Goal: Information Seeking & Learning: Understand process/instructions

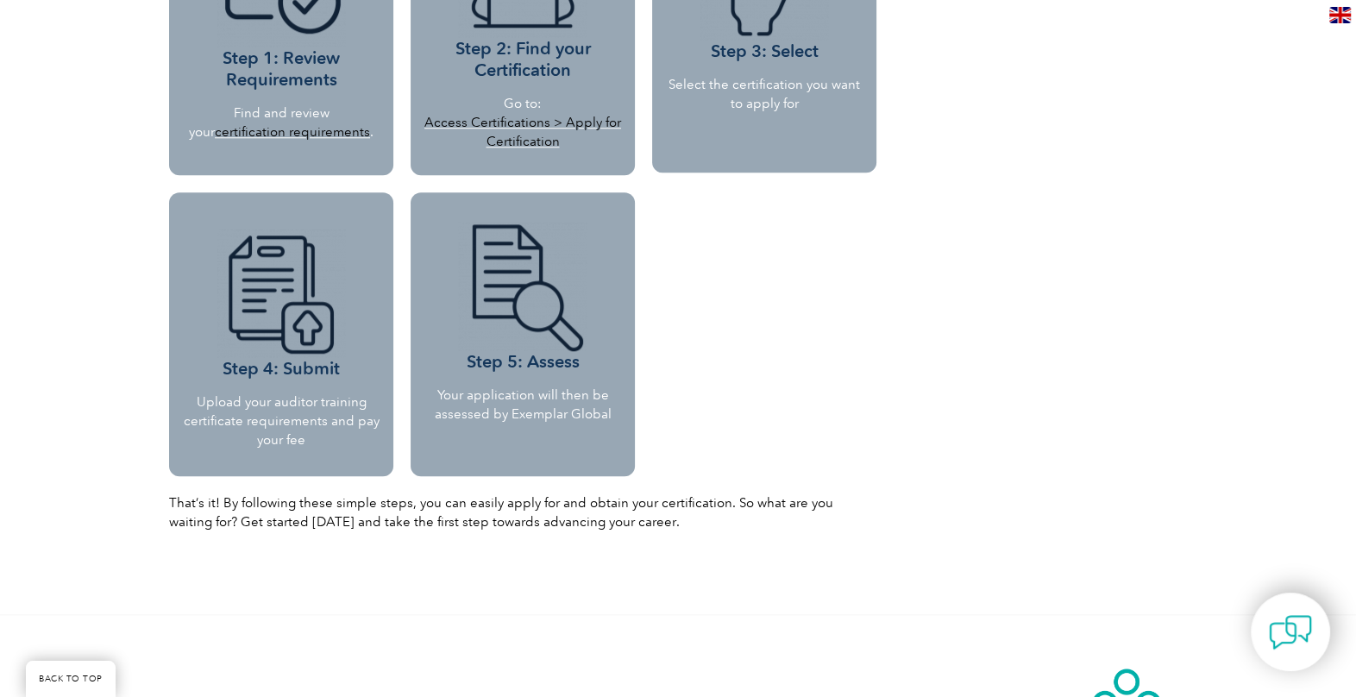
scroll to position [1716, 0]
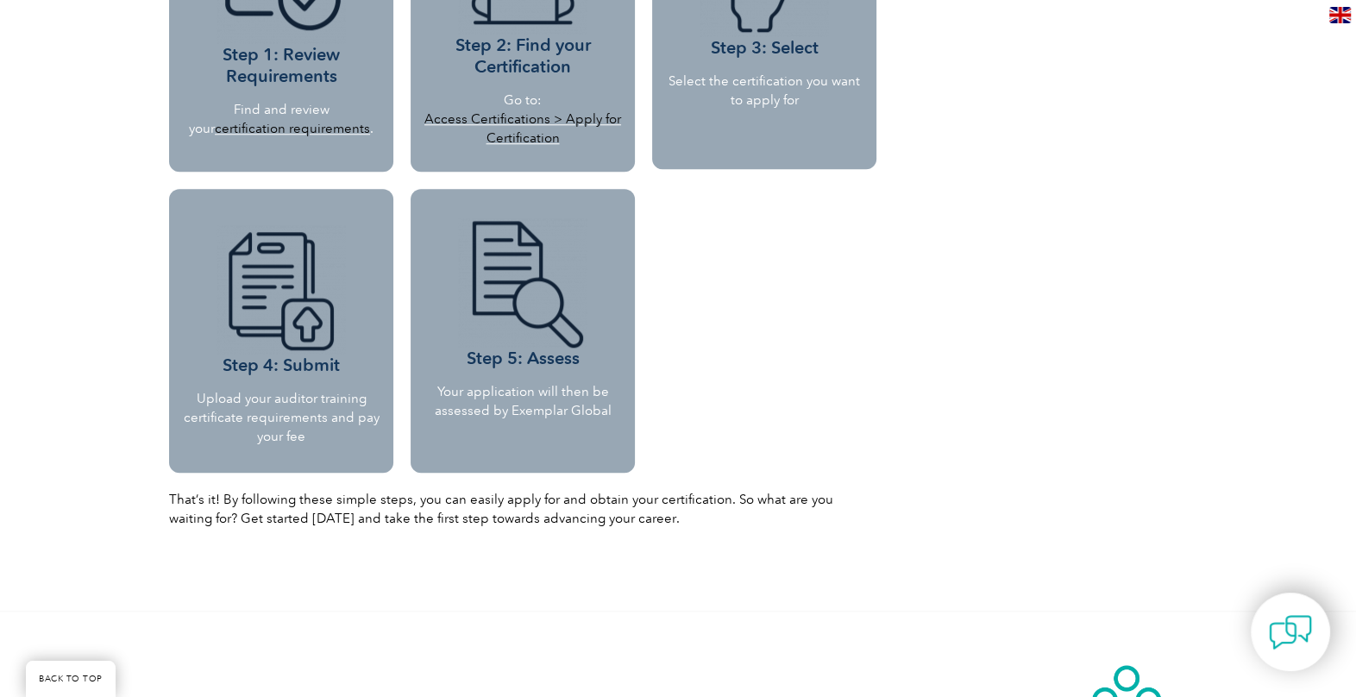
click at [530, 361] on h3 "Step 5: Assess" at bounding box center [523, 293] width 212 height 151
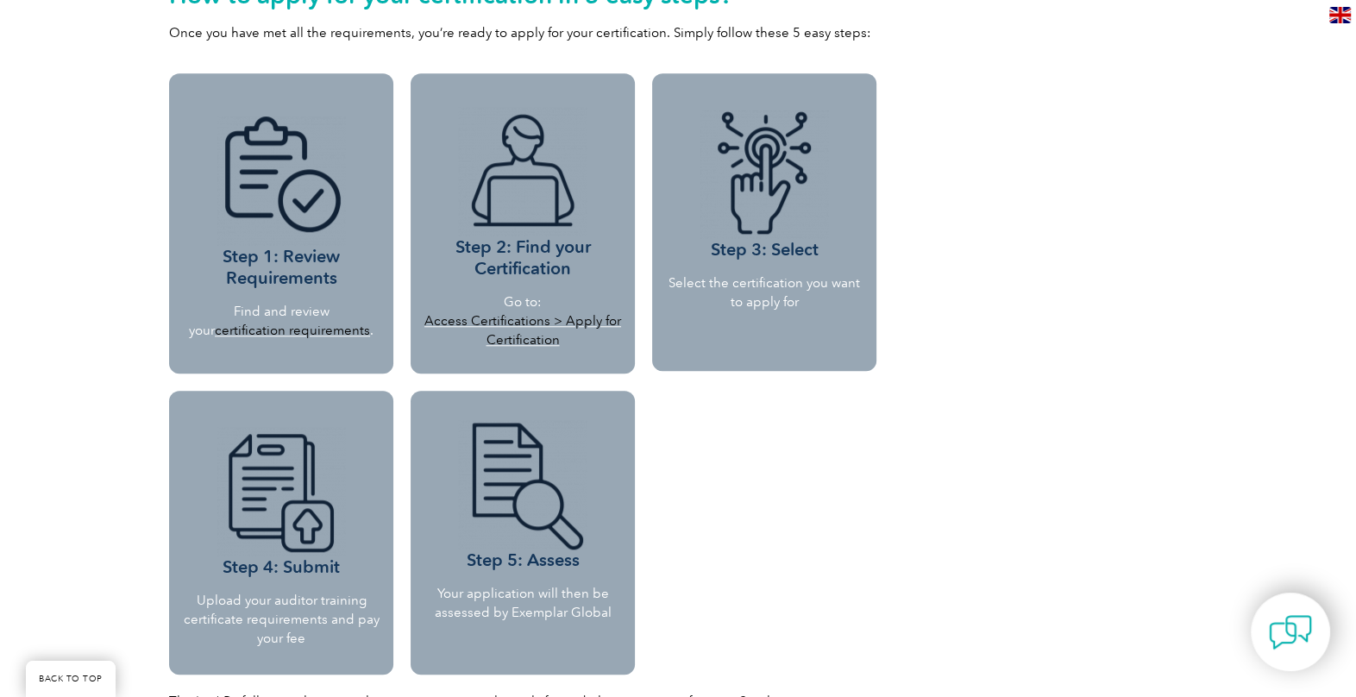
scroll to position [1371, 0]
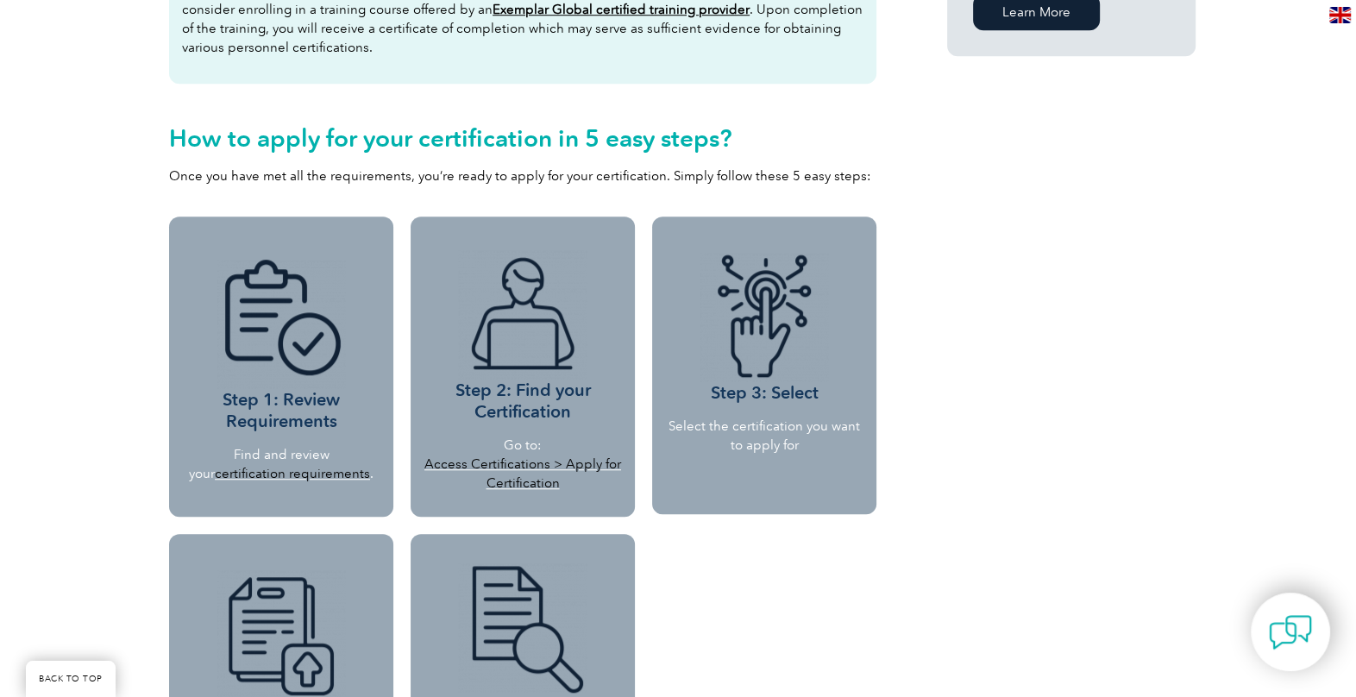
click at [559, 373] on img at bounding box center [522, 314] width 129 height 129
click at [530, 457] on link "Access Certifications > Apply for Certification" at bounding box center [522, 473] width 197 height 34
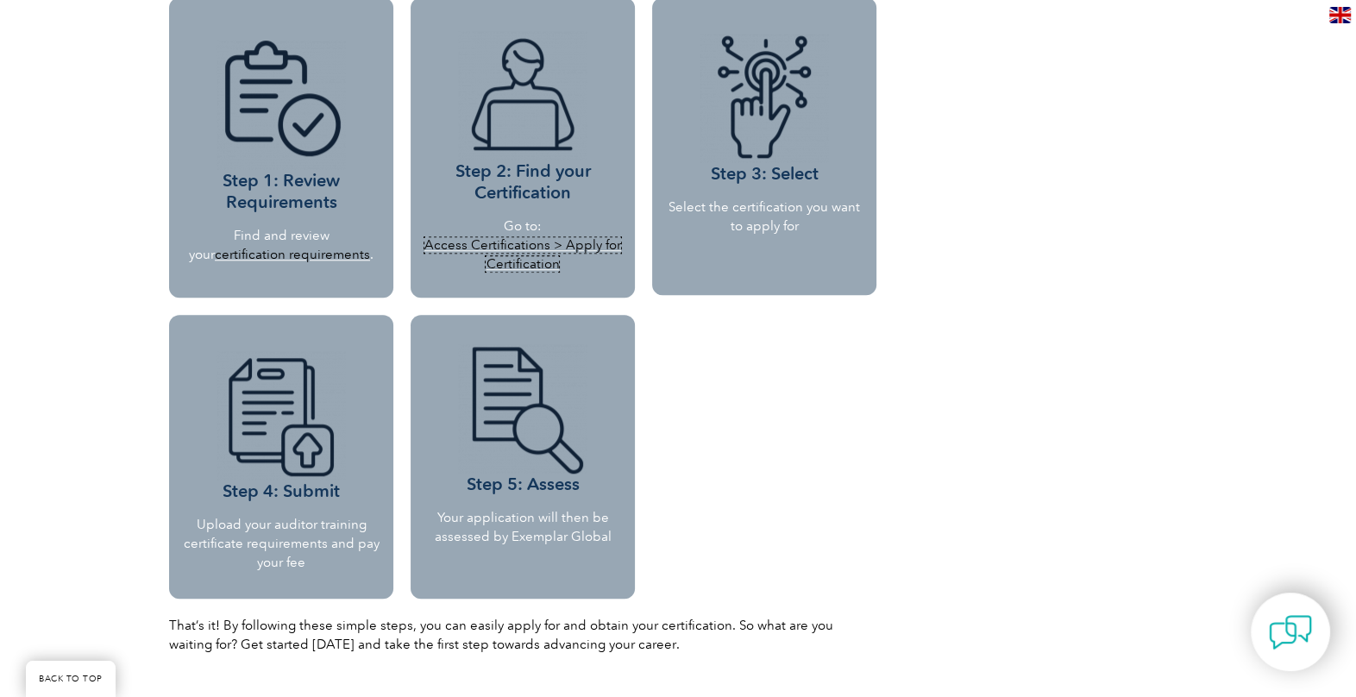
scroll to position [1544, 0]
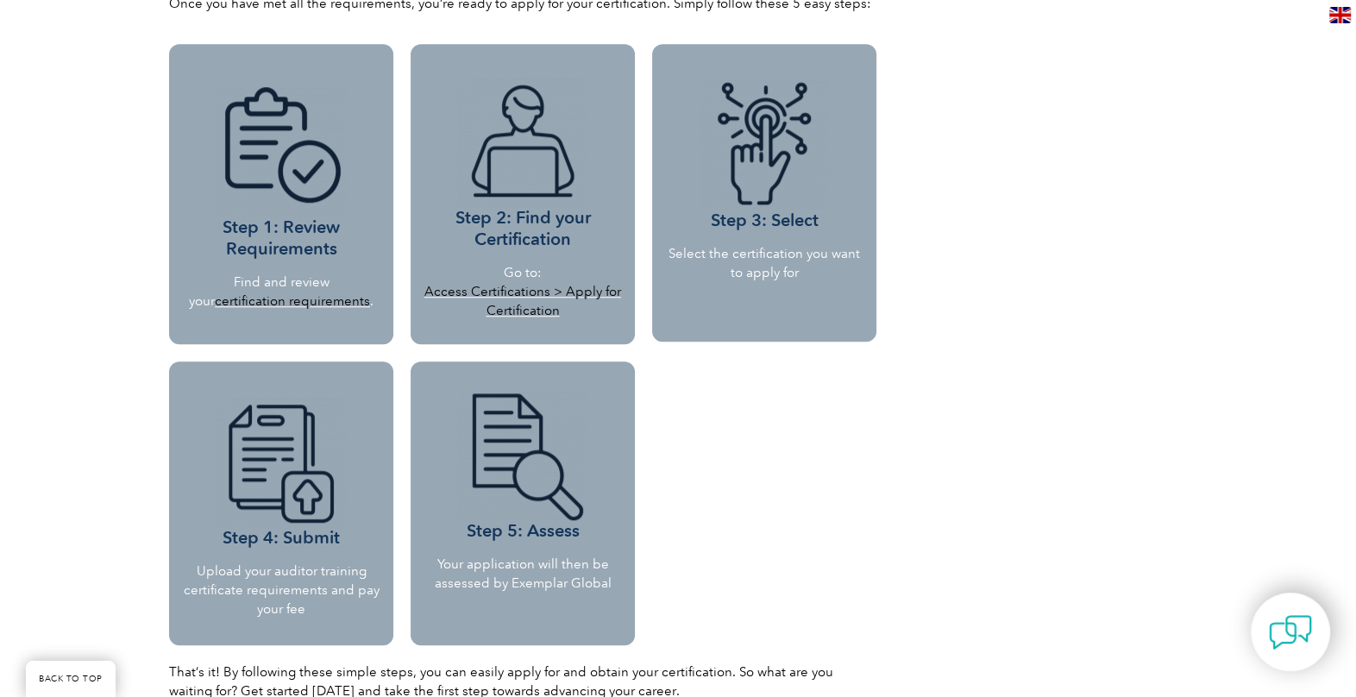
click at [188, 588] on p "Upload your auditor training certificate requirements and pay your fee" at bounding box center [281, 589] width 198 height 57
click at [264, 475] on img at bounding box center [280, 462] width 129 height 129
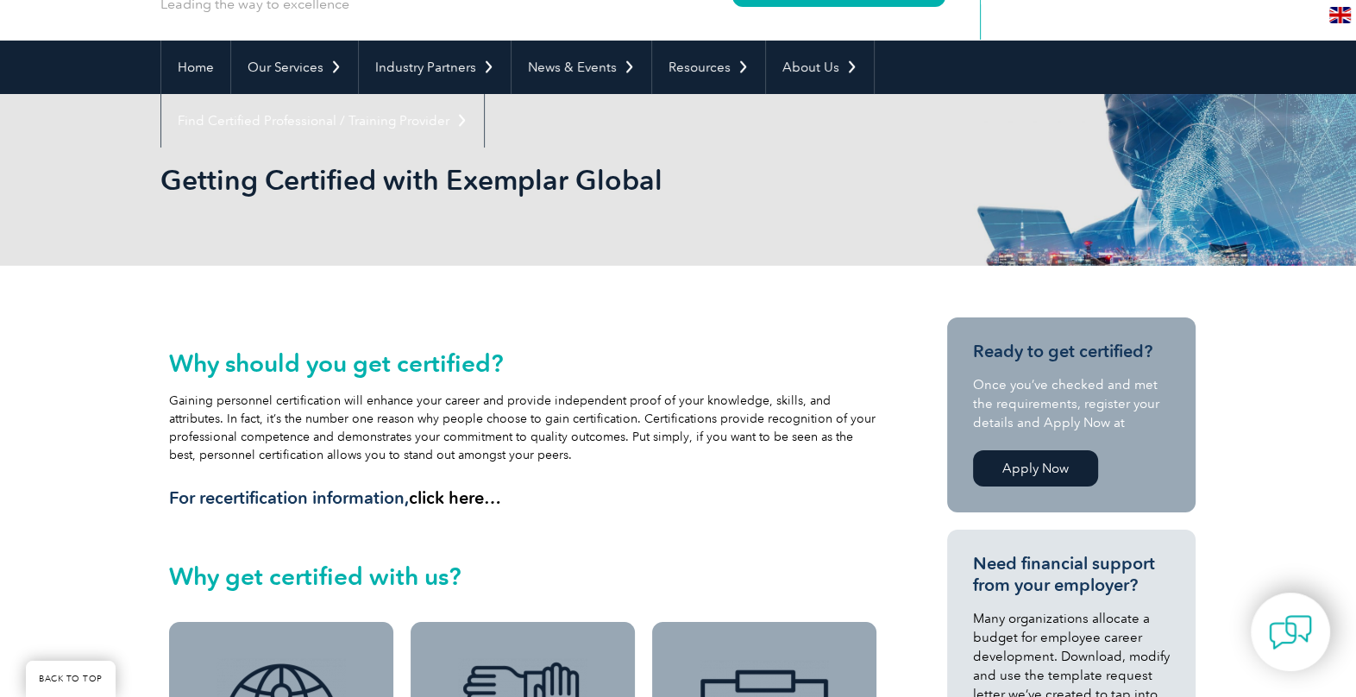
scroll to position [0, 0]
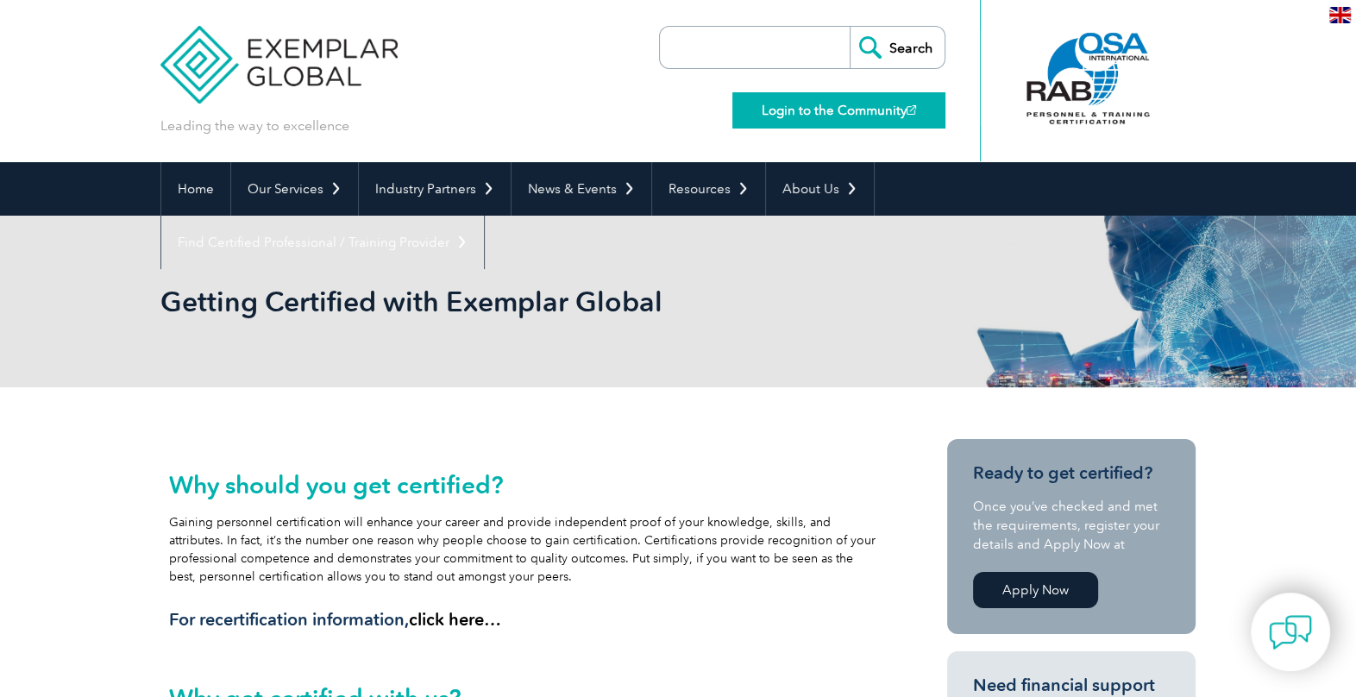
click at [815, 103] on link "Login to the Community" at bounding box center [838, 110] width 213 height 36
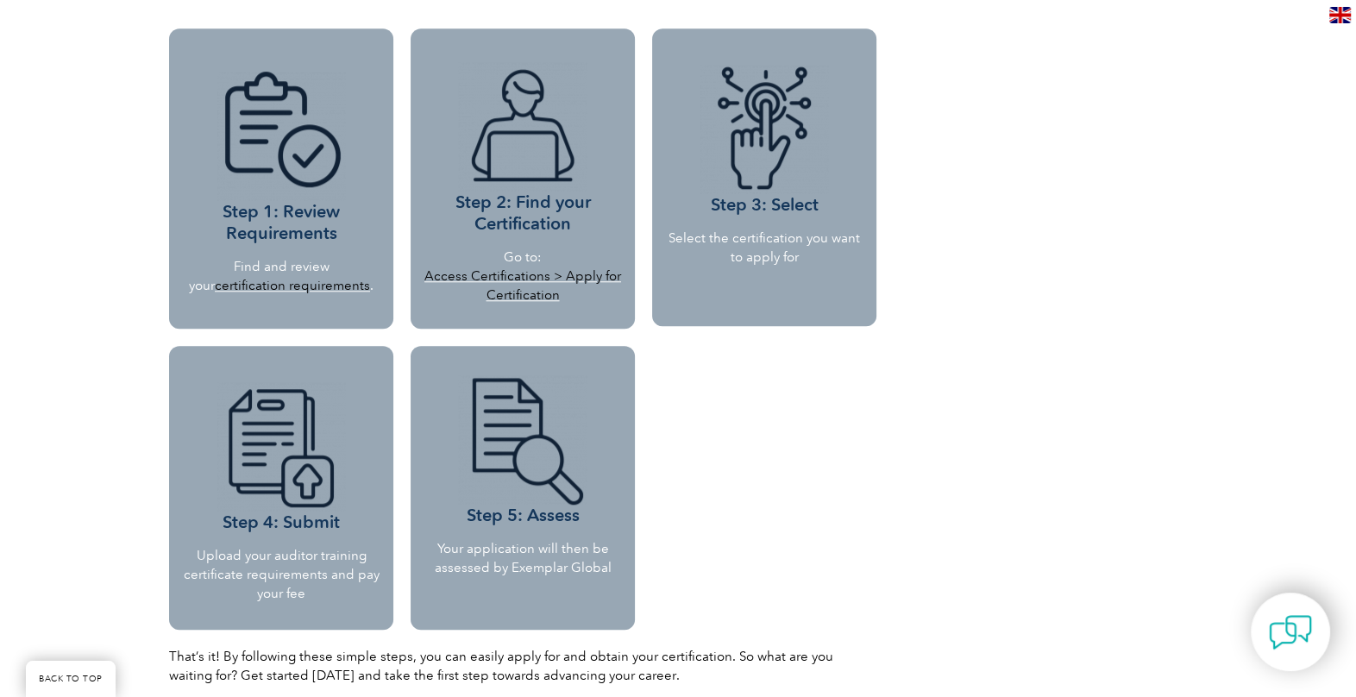
scroll to position [1552, 0]
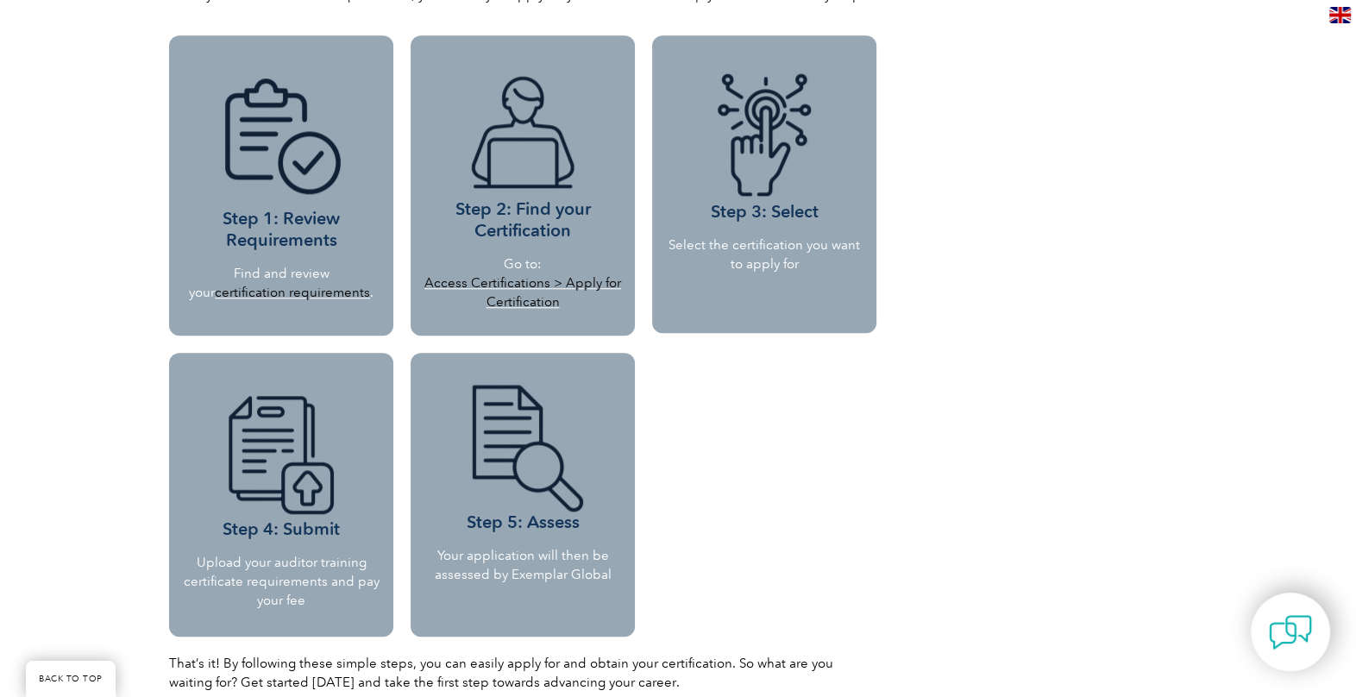
click at [756, 275] on div "Step 3: Select Select the certification you want to apply for" at bounding box center [764, 184] width 224 height 298
click at [773, 222] on h3 "Step 3: Select" at bounding box center [764, 147] width 198 height 151
click at [323, 291] on link "certification requirements" at bounding box center [292, 293] width 155 height 16
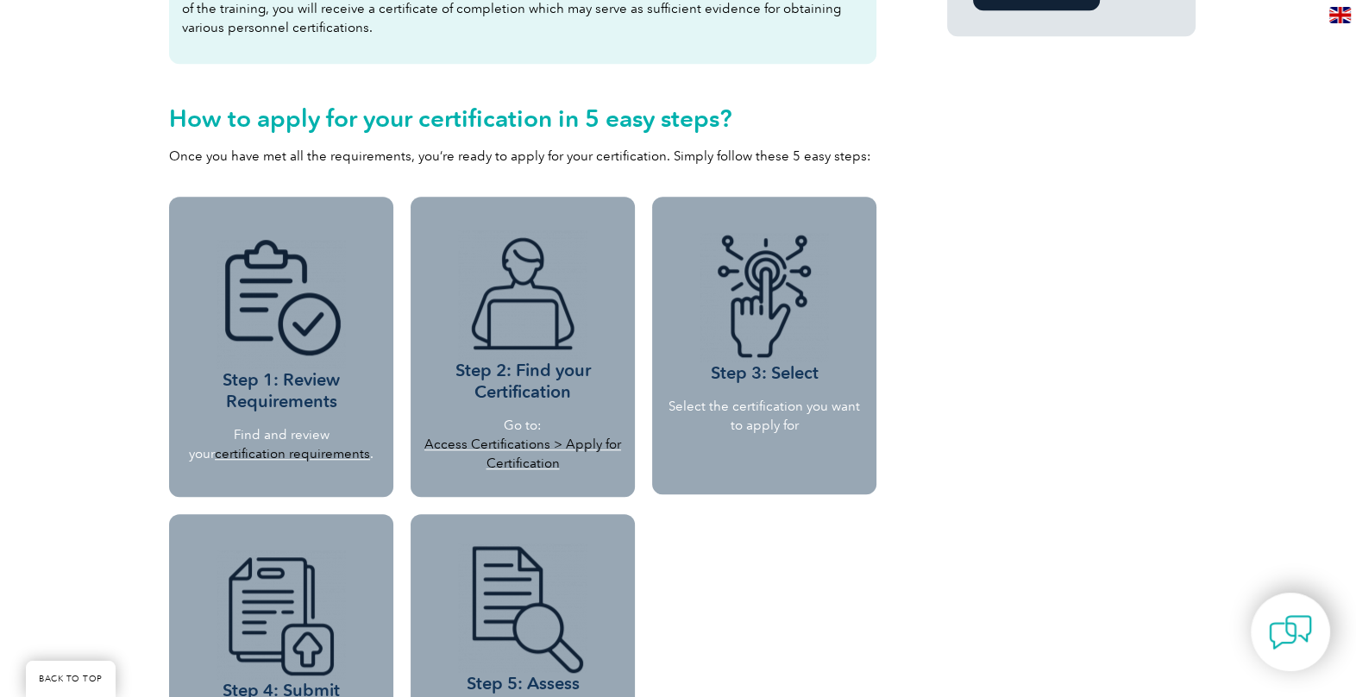
scroll to position [1552, 0]
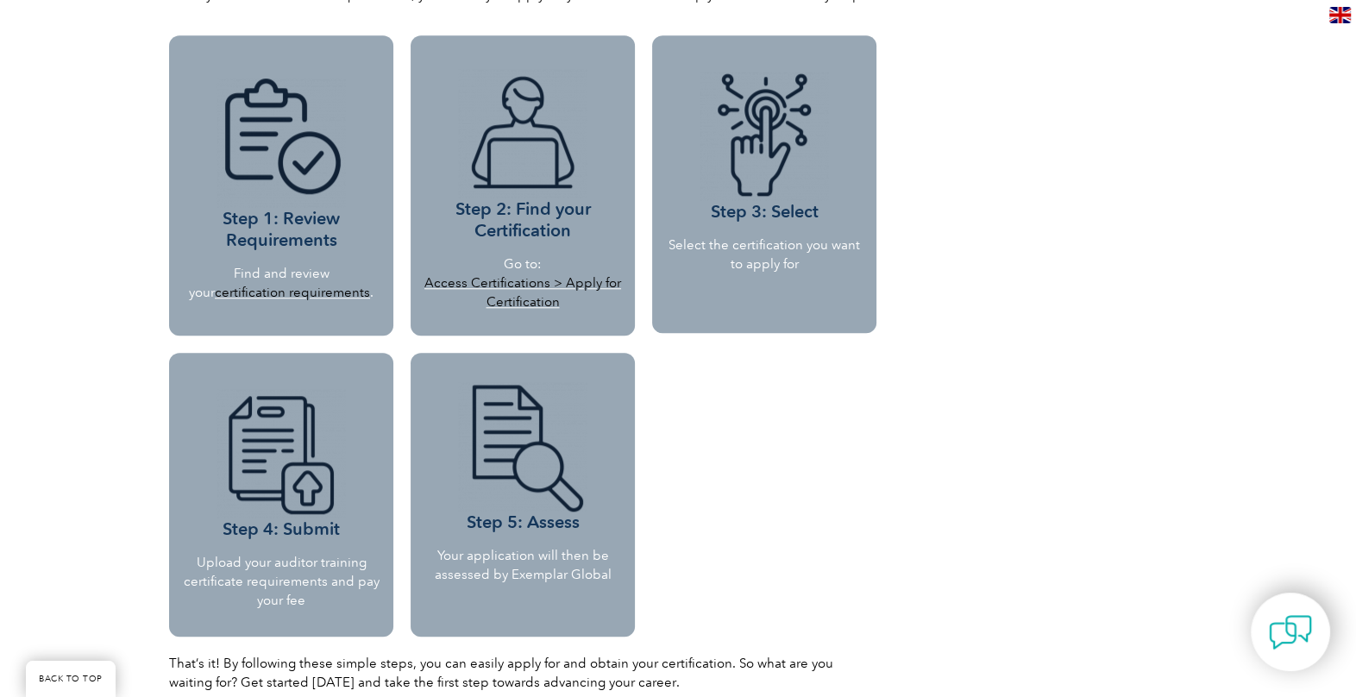
click at [523, 286] on link "Access Certifications > Apply for Certification" at bounding box center [522, 292] width 197 height 34
click at [594, 275] on link "Access Certifications > Apply for Certification" at bounding box center [522, 292] width 197 height 34
